Goal: Find specific page/section: Find specific page/section

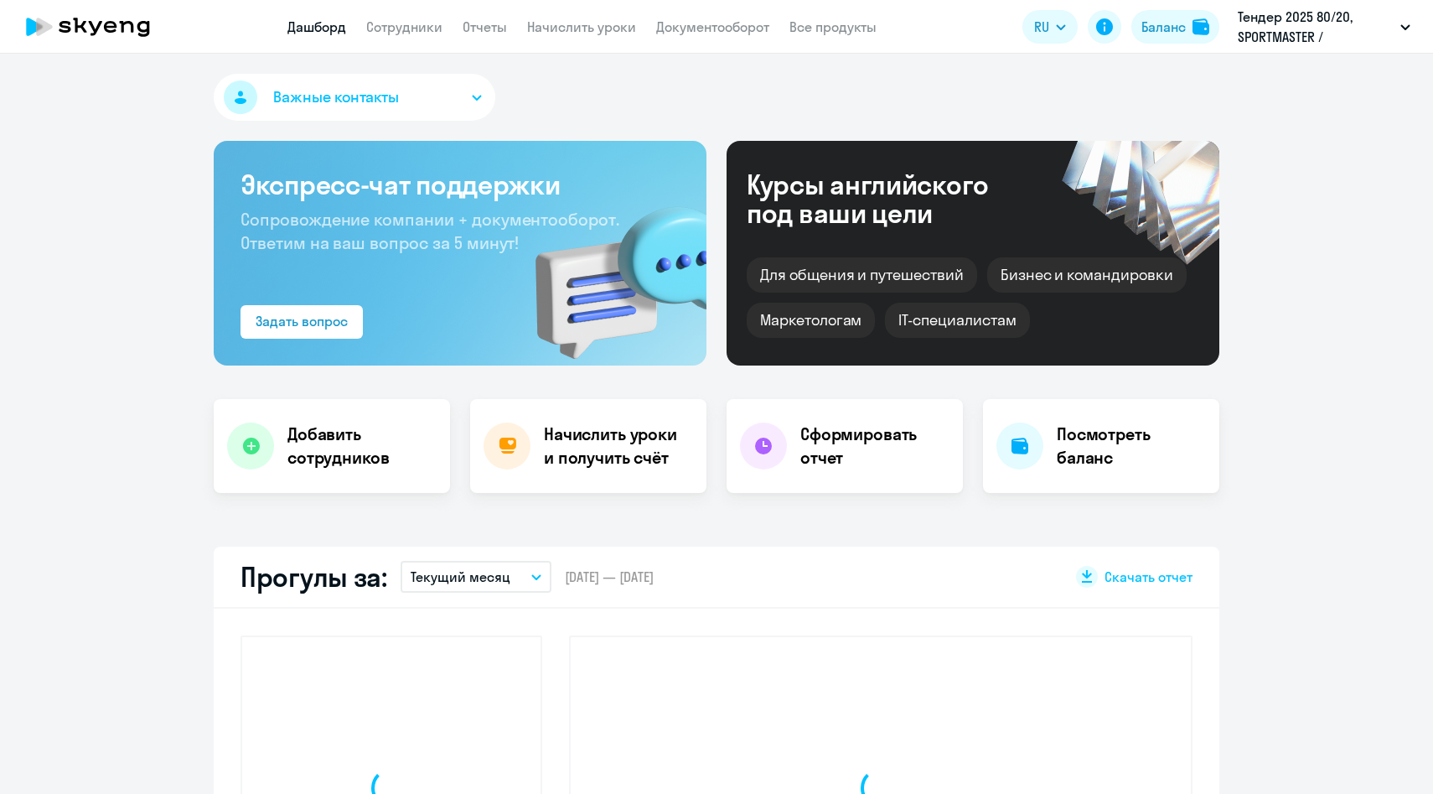
select select "30"
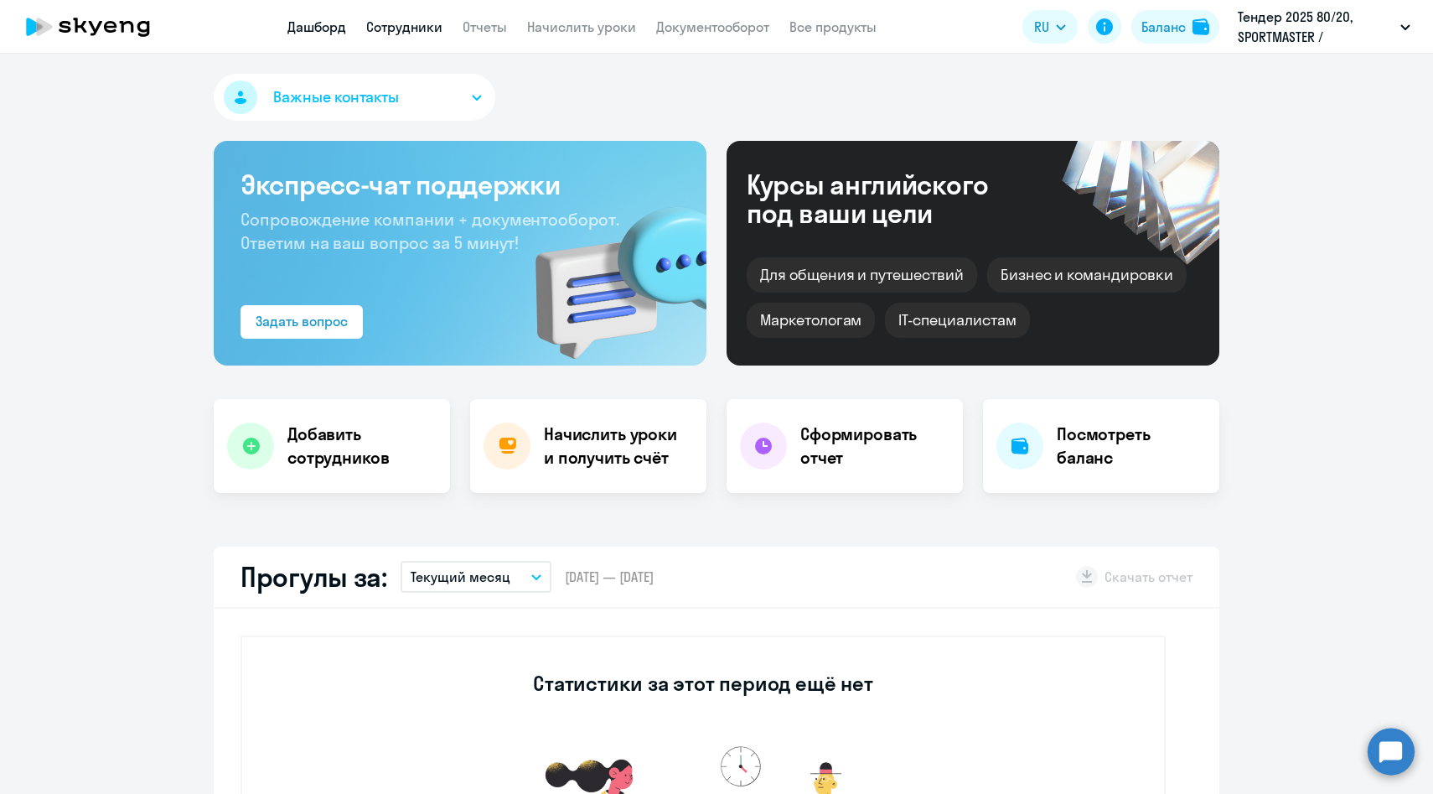
click at [416, 26] on link "Сотрудники" at bounding box center [404, 26] width 76 height 17
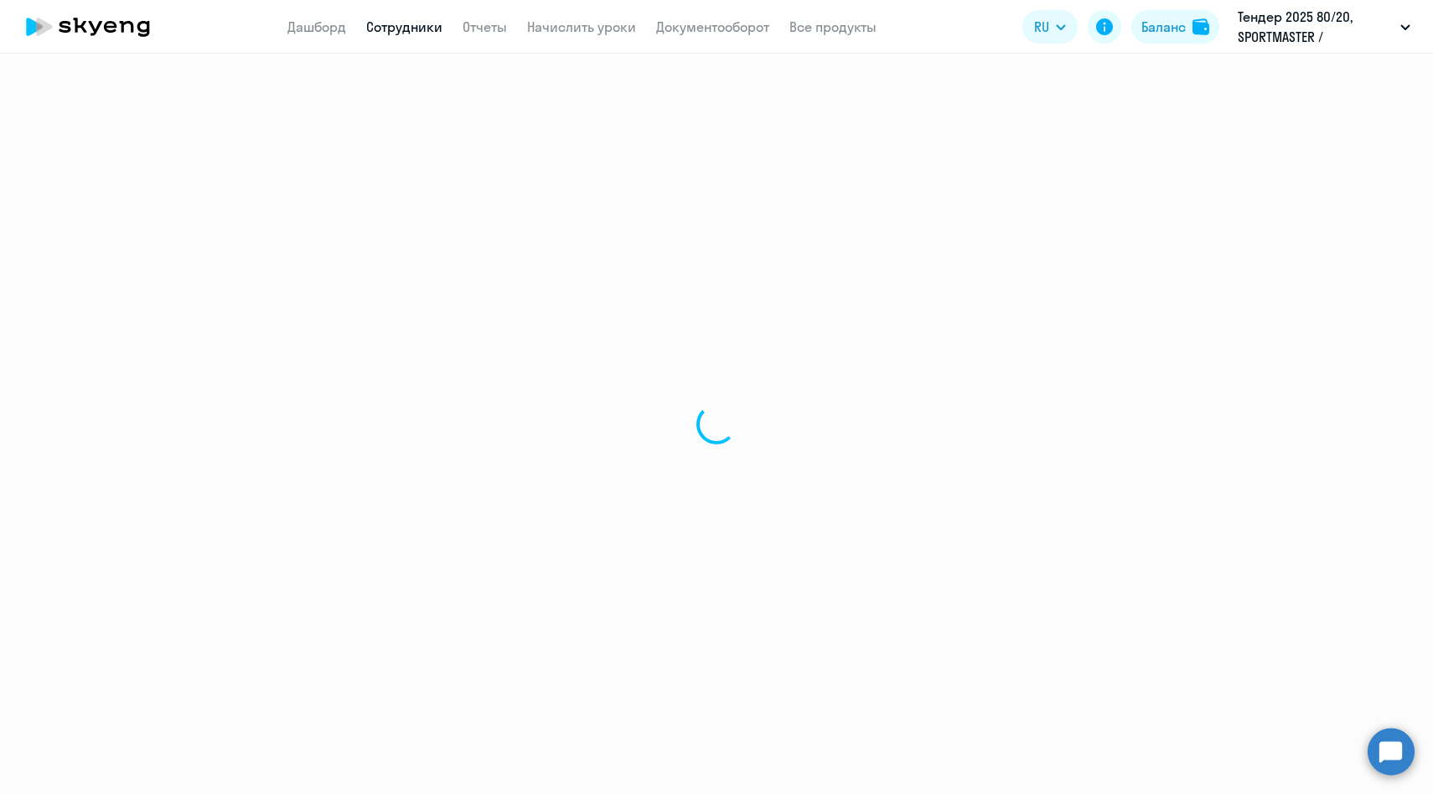
select select "30"
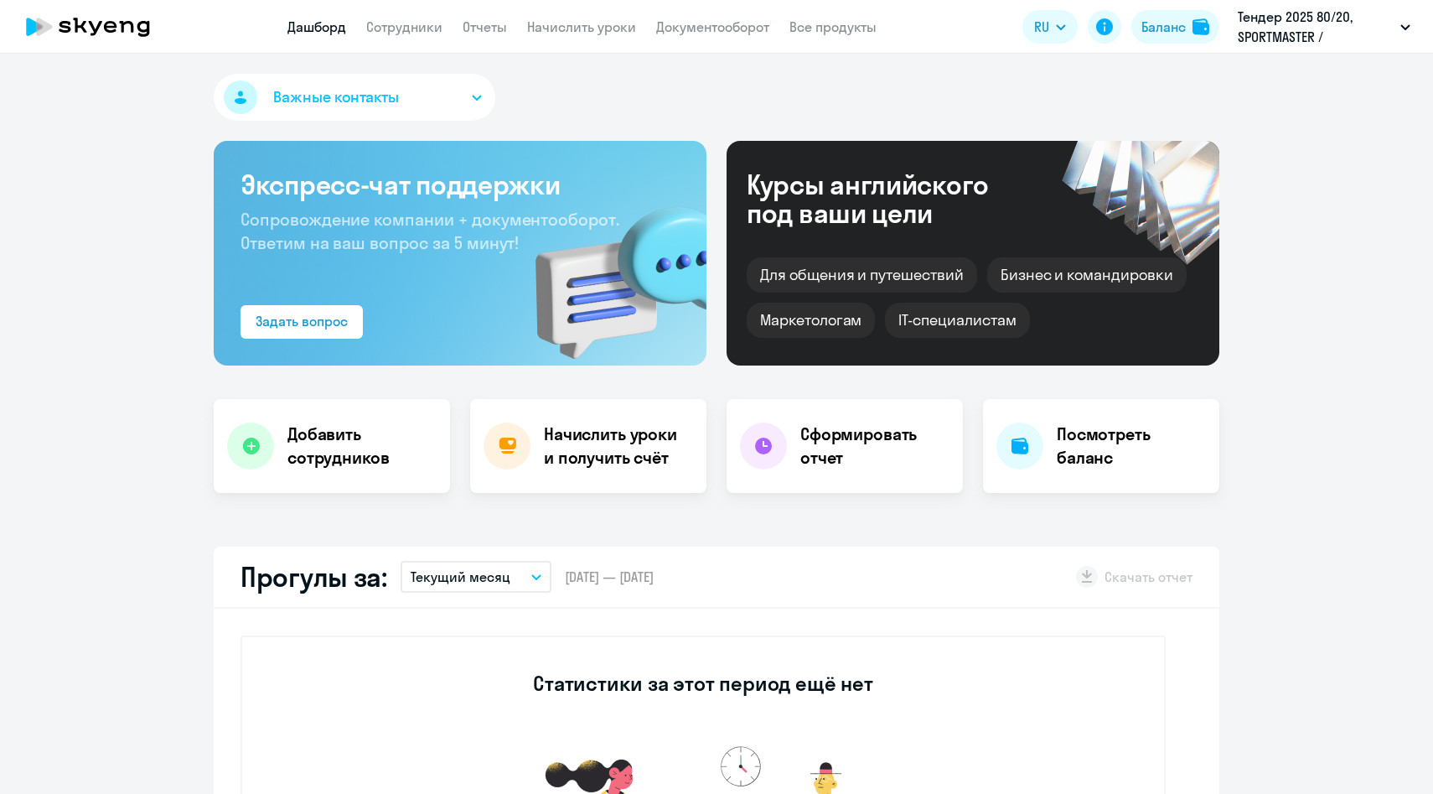
select select "30"
